Goal: Information Seeking & Learning: Learn about a topic

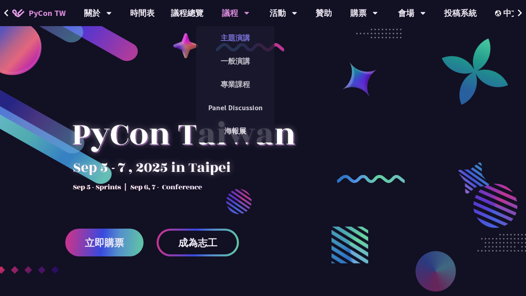
click at [233, 35] on link "主題演講" at bounding box center [235, 37] width 78 height 19
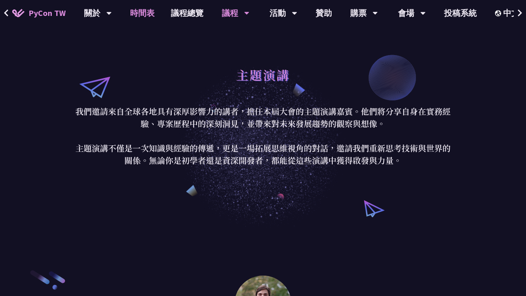
click at [140, 14] on link "時間表" at bounding box center [142, 13] width 41 height 26
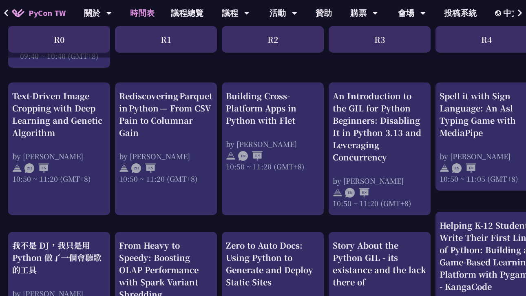
scroll to position [335, 0]
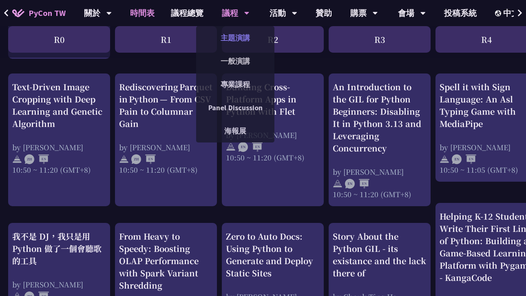
click at [232, 39] on link "主題演講" at bounding box center [235, 37] width 78 height 19
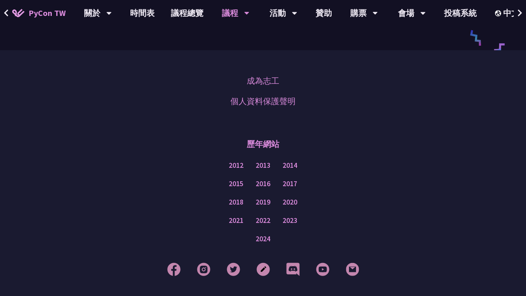
scroll to position [1495, 0]
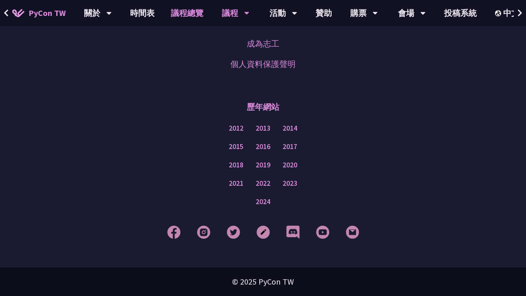
click at [184, 13] on link "議程總覽" at bounding box center [187, 13] width 49 height 26
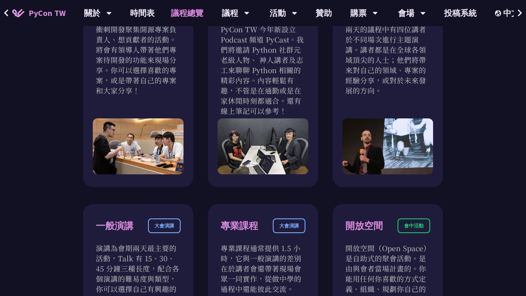
scroll to position [333, 0]
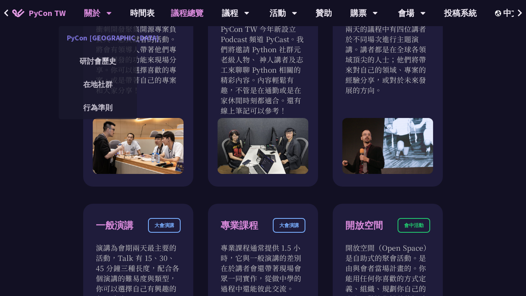
click at [99, 38] on link "PyCon [GEOGRAPHIC_DATA]" at bounding box center [98, 37] width 78 height 19
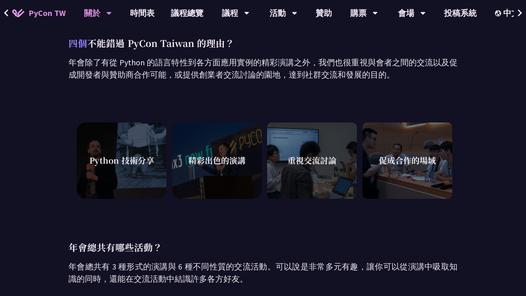
scroll to position [187, 0]
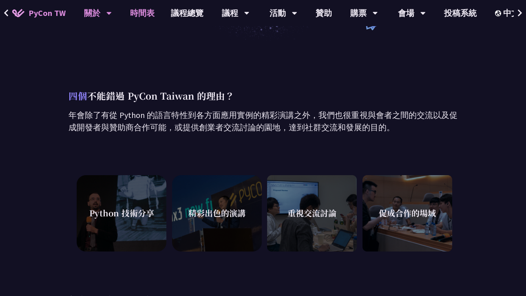
click at [140, 15] on link "時間表" at bounding box center [142, 13] width 41 height 26
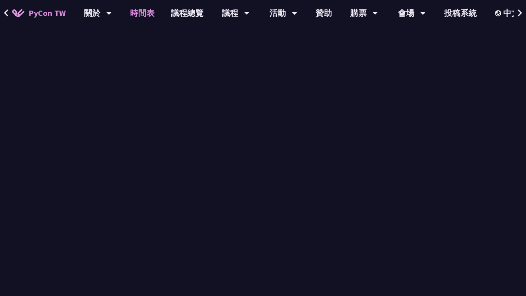
scroll to position [335, 0]
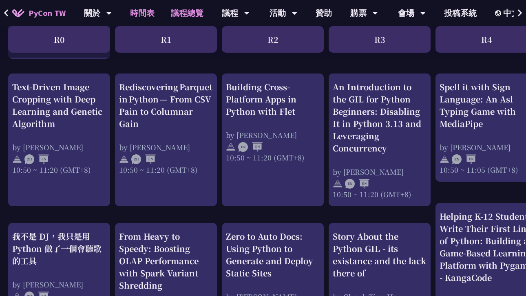
click at [185, 12] on link "議程總覽" at bounding box center [187, 13] width 49 height 26
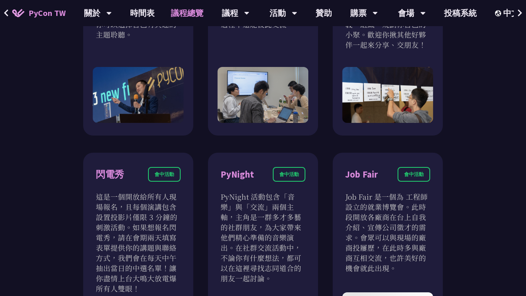
scroll to position [607, 0]
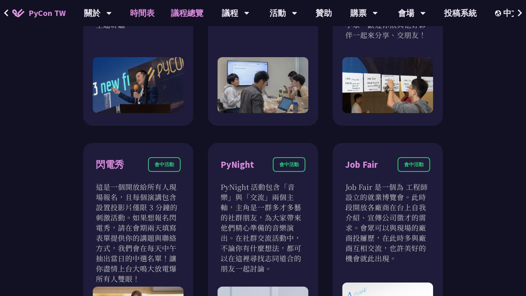
click at [141, 11] on link "時間表" at bounding box center [142, 13] width 41 height 26
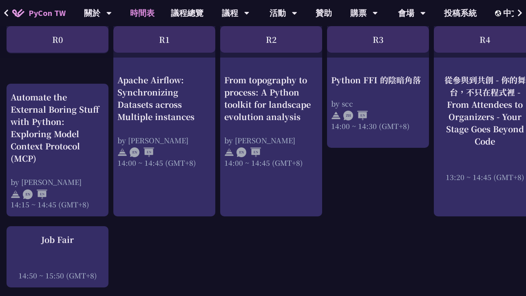
scroll to position [809, 2]
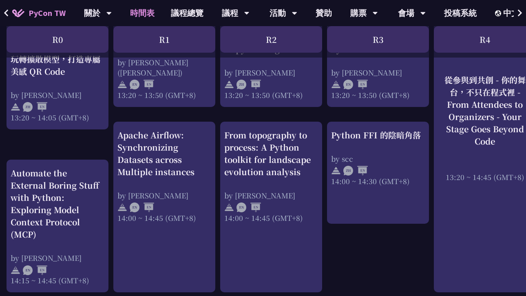
click at [142, 18] on link "時間表" at bounding box center [142, 13] width 41 height 26
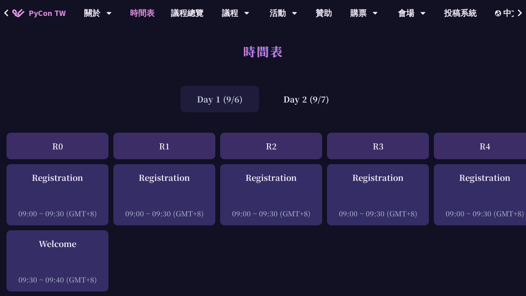
scroll to position [0, 2]
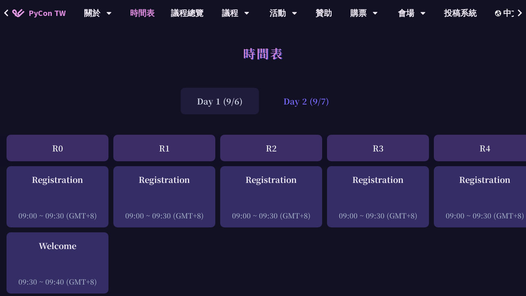
click at [306, 104] on div "Day 2 (9/7)" at bounding box center [306, 101] width 78 height 27
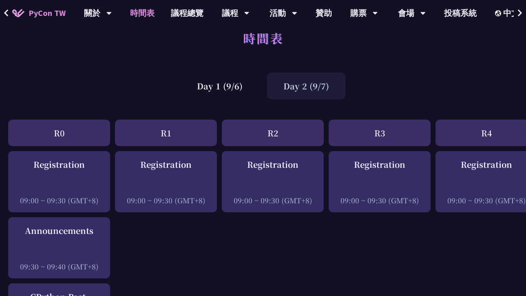
scroll to position [0, 0]
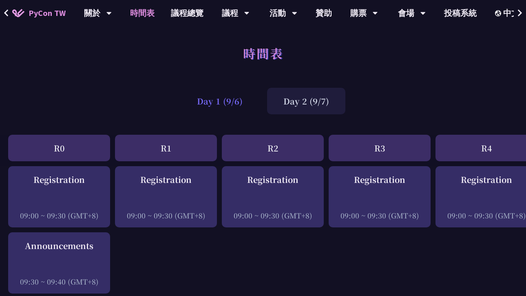
click at [231, 104] on div "Day 1 (9/6)" at bounding box center [220, 101] width 78 height 27
